Goal: Information Seeking & Learning: Learn about a topic

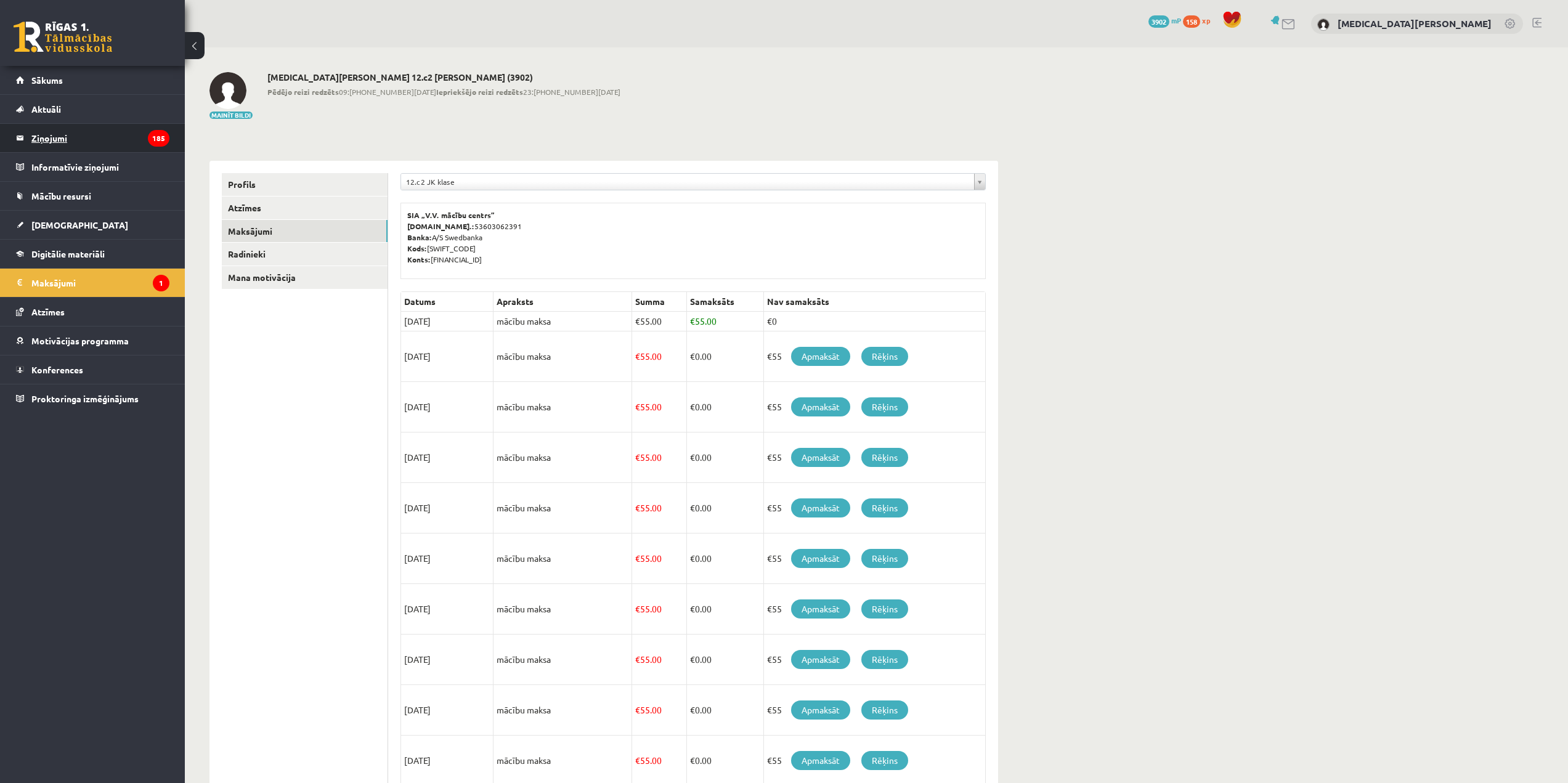
click at [82, 148] on legend "Ziņojumi 185" at bounding box center [101, 138] width 138 height 28
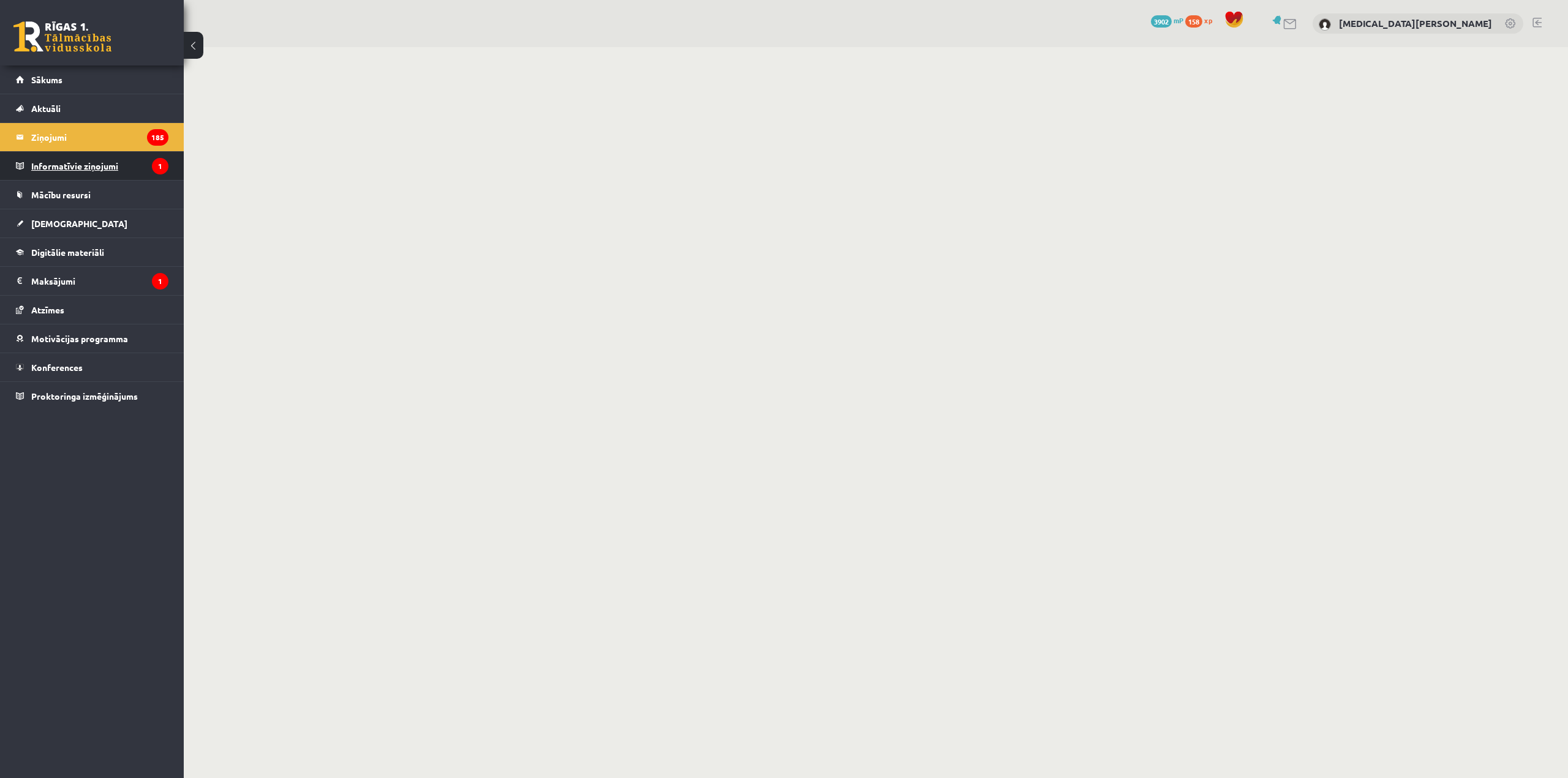
click at [63, 155] on legend "Informatīvie ziņojumi 1" at bounding box center [100, 165] width 138 height 28
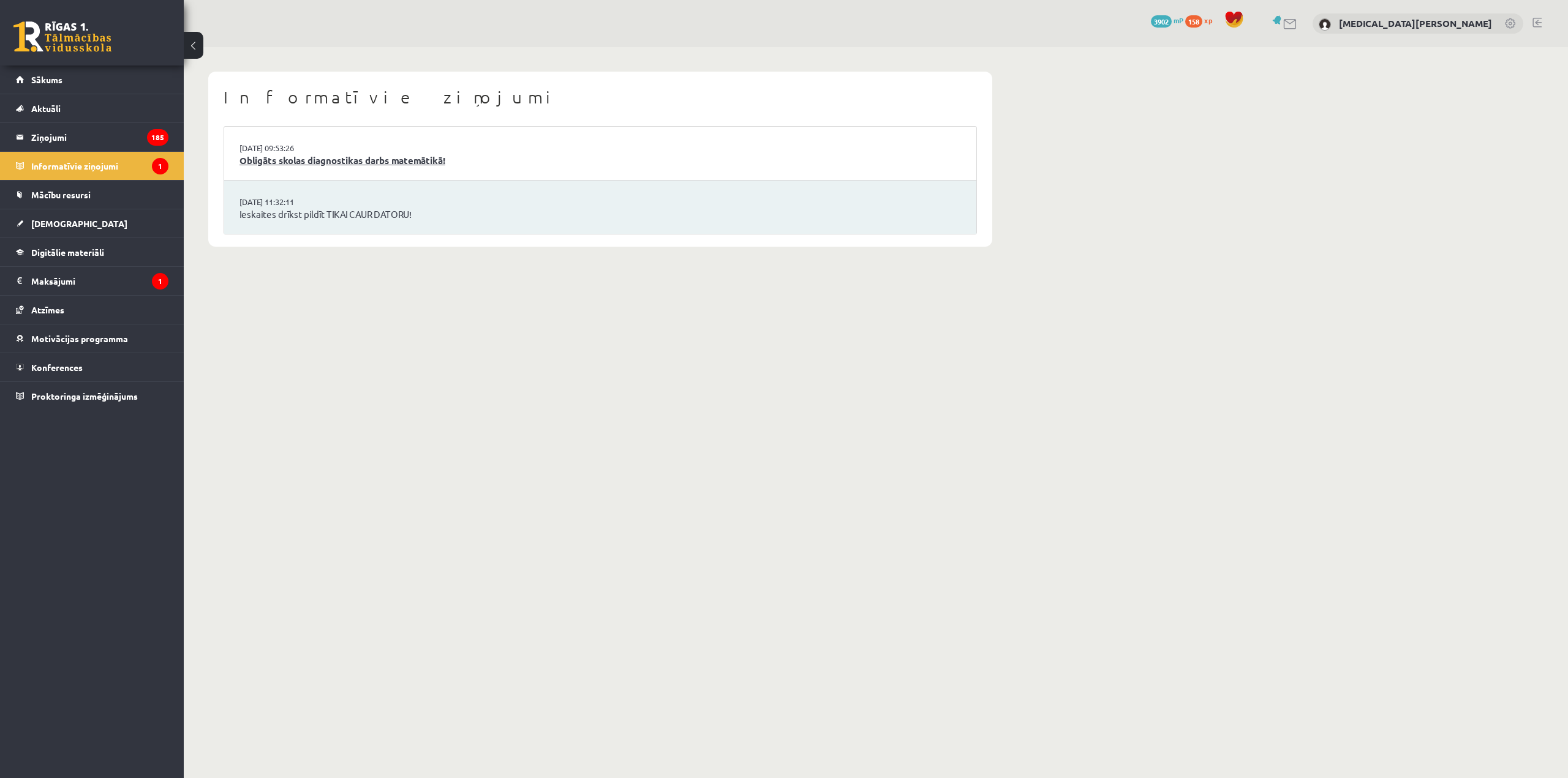
click at [373, 158] on link "Obligāts skolas diagnostikas darbs matemātikā!" at bounding box center [600, 161] width 722 height 14
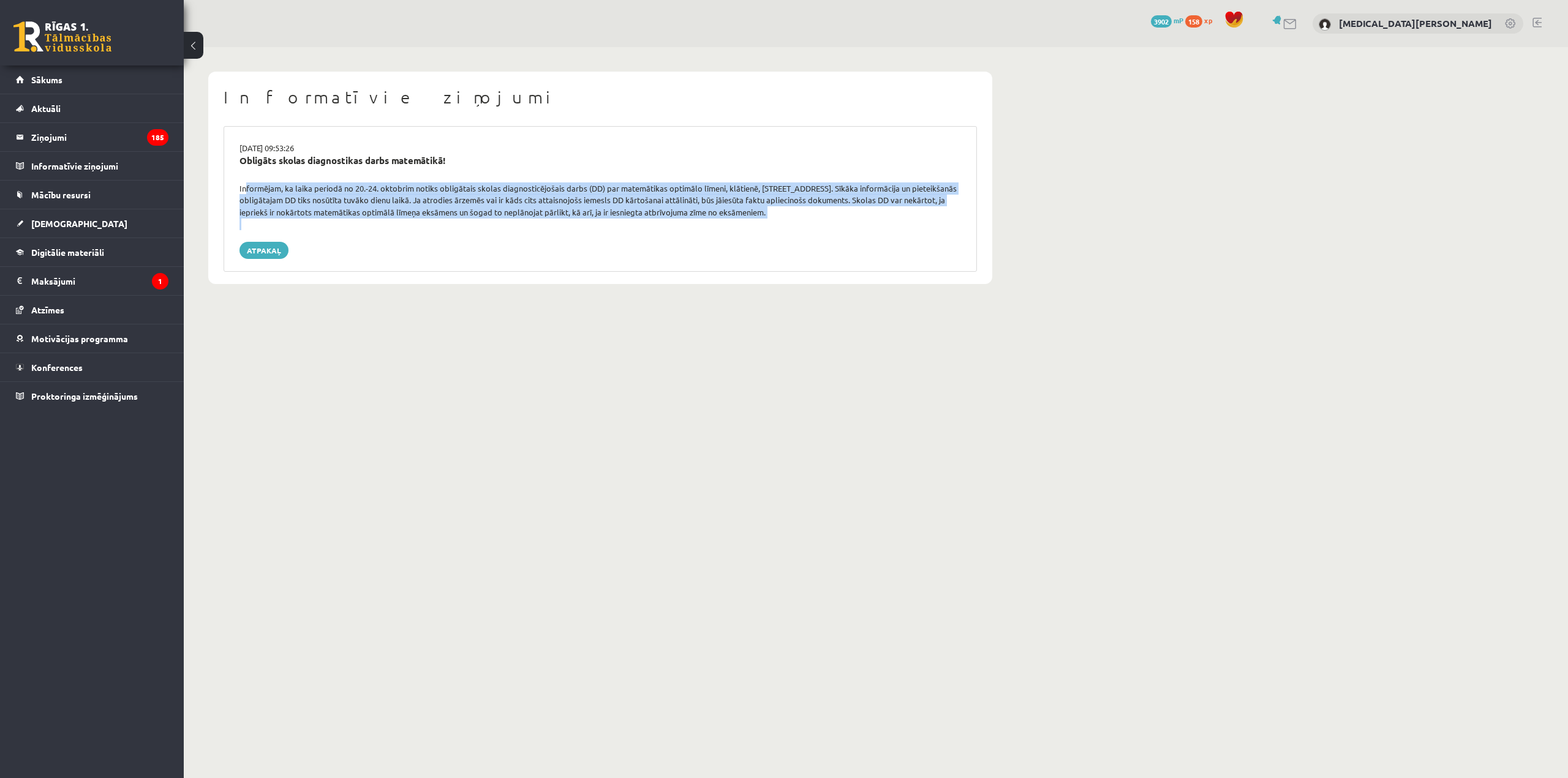
drag, startPoint x: 242, startPoint y: 184, endPoint x: 817, endPoint y: 234, distance: 577.2
click at [817, 234] on div "16.09.2025 09:53:26 Obligāts skolas diagnostikas darbs matemātikā! Informējam, …" at bounding box center [600, 198] width 753 height 145
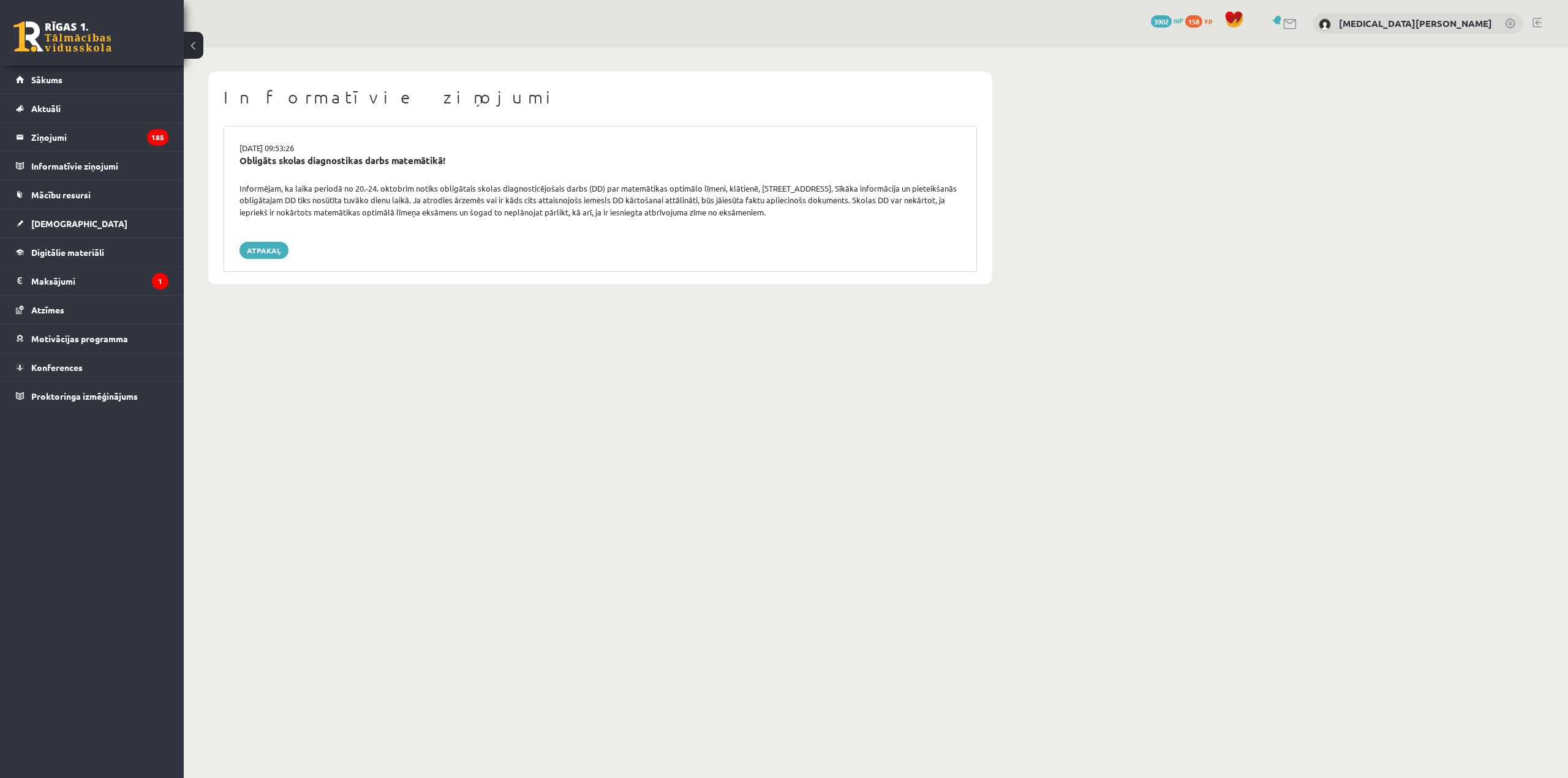
click at [582, 174] on div "Obligāts skolas diagnostikas darbs matemātikā!" at bounding box center [600, 168] width 740 height 29
click at [271, 251] on link "Atpakaļ" at bounding box center [264, 251] width 49 height 17
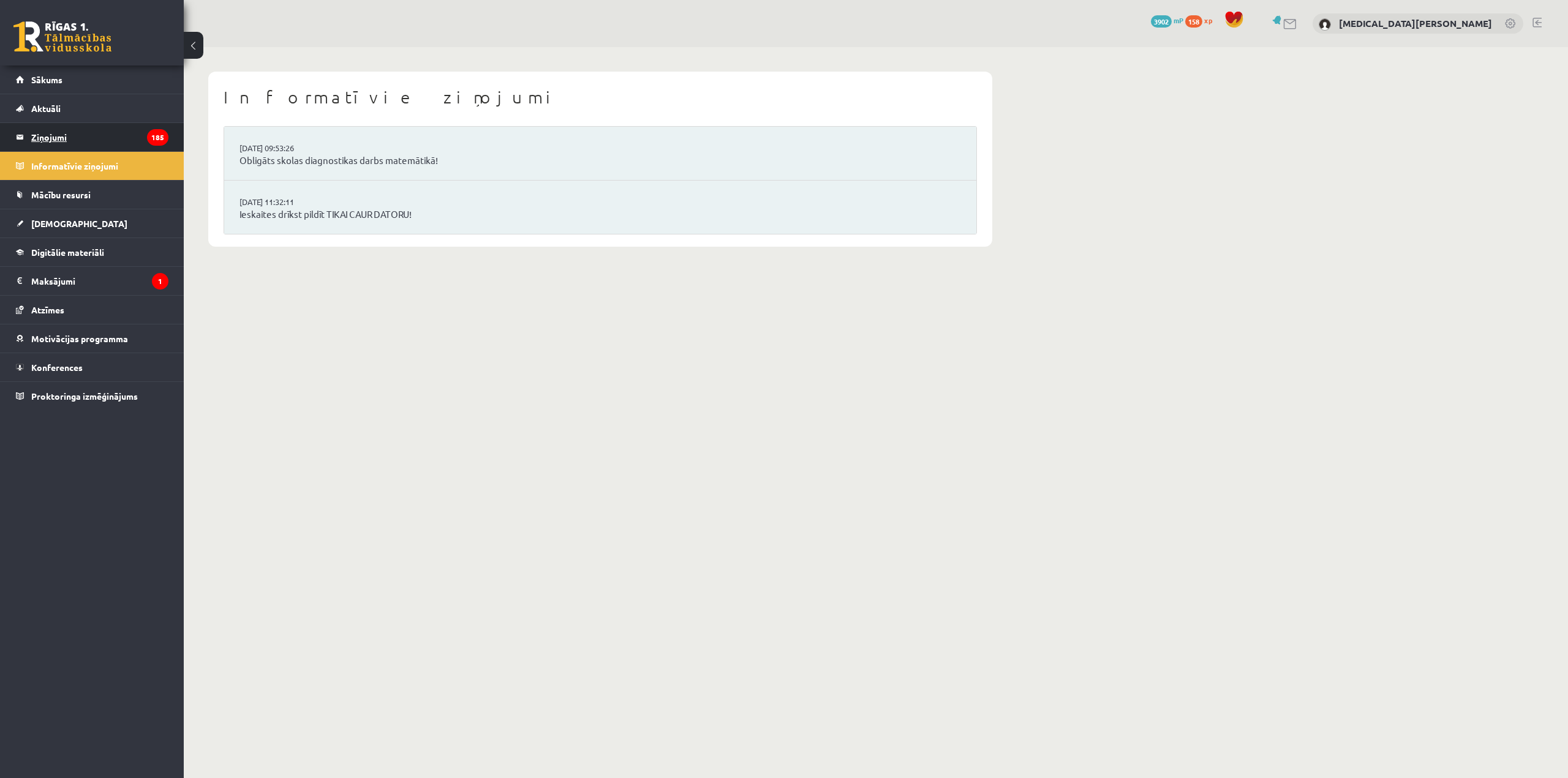
click at [69, 131] on legend "Ziņojumi 185" at bounding box center [100, 137] width 138 height 28
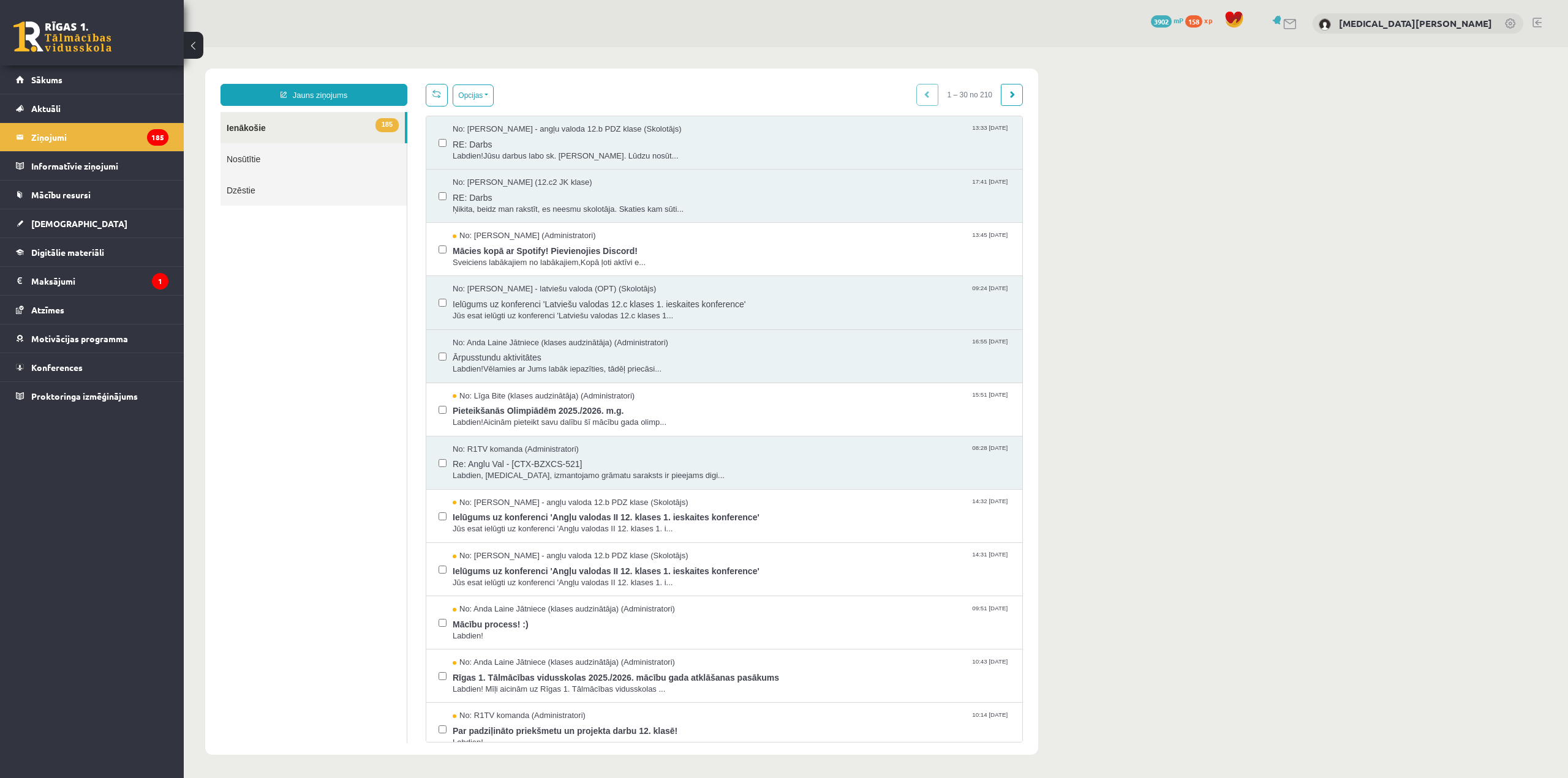
click at [279, 159] on link "Nosūtītie" at bounding box center [313, 159] width 186 height 31
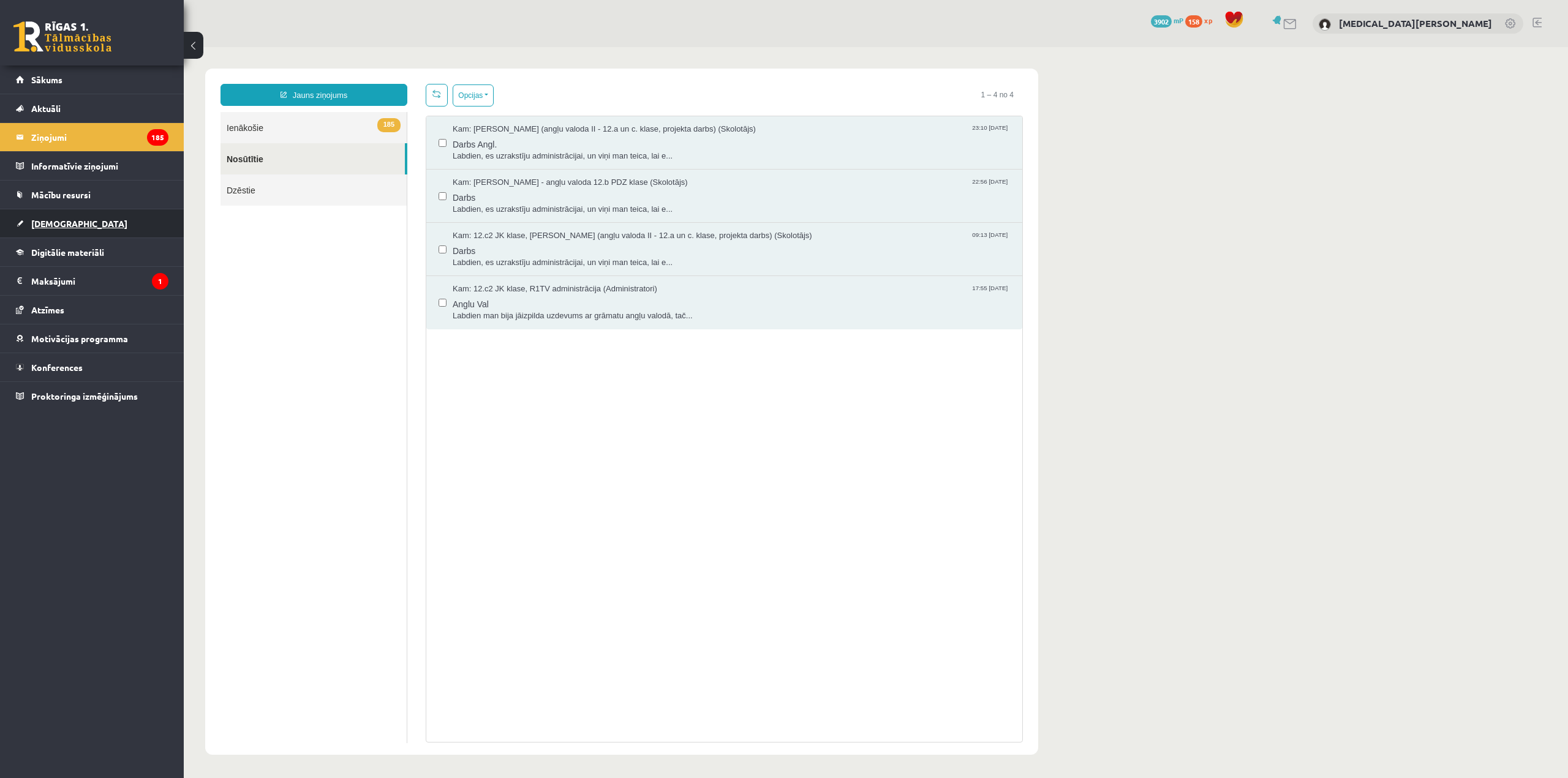
click at [66, 230] on link "[DEMOGRAPHIC_DATA]" at bounding box center [91, 224] width 152 height 28
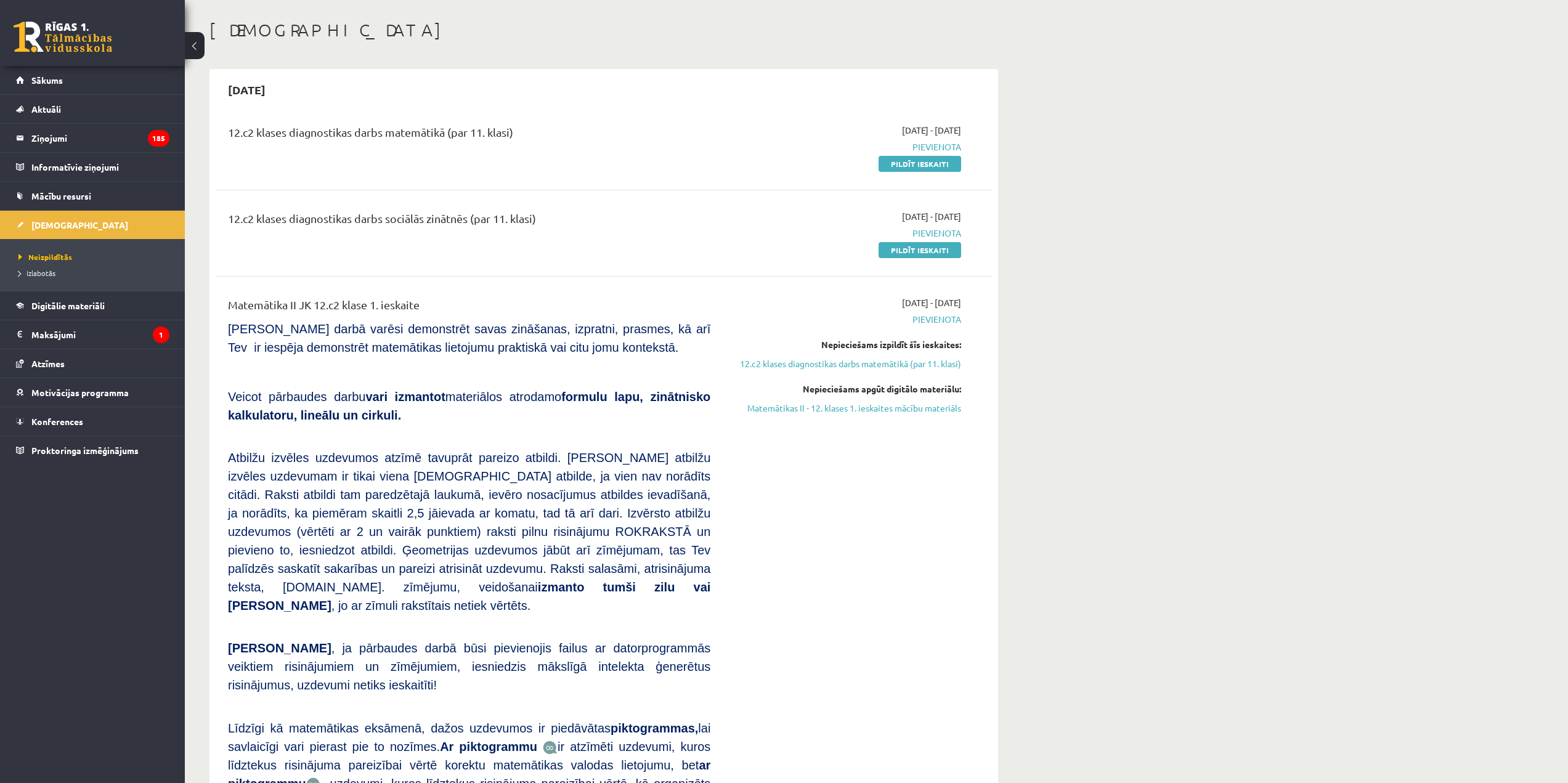
scroll to position [61, 0]
